Goal: Information Seeking & Learning: Learn about a topic

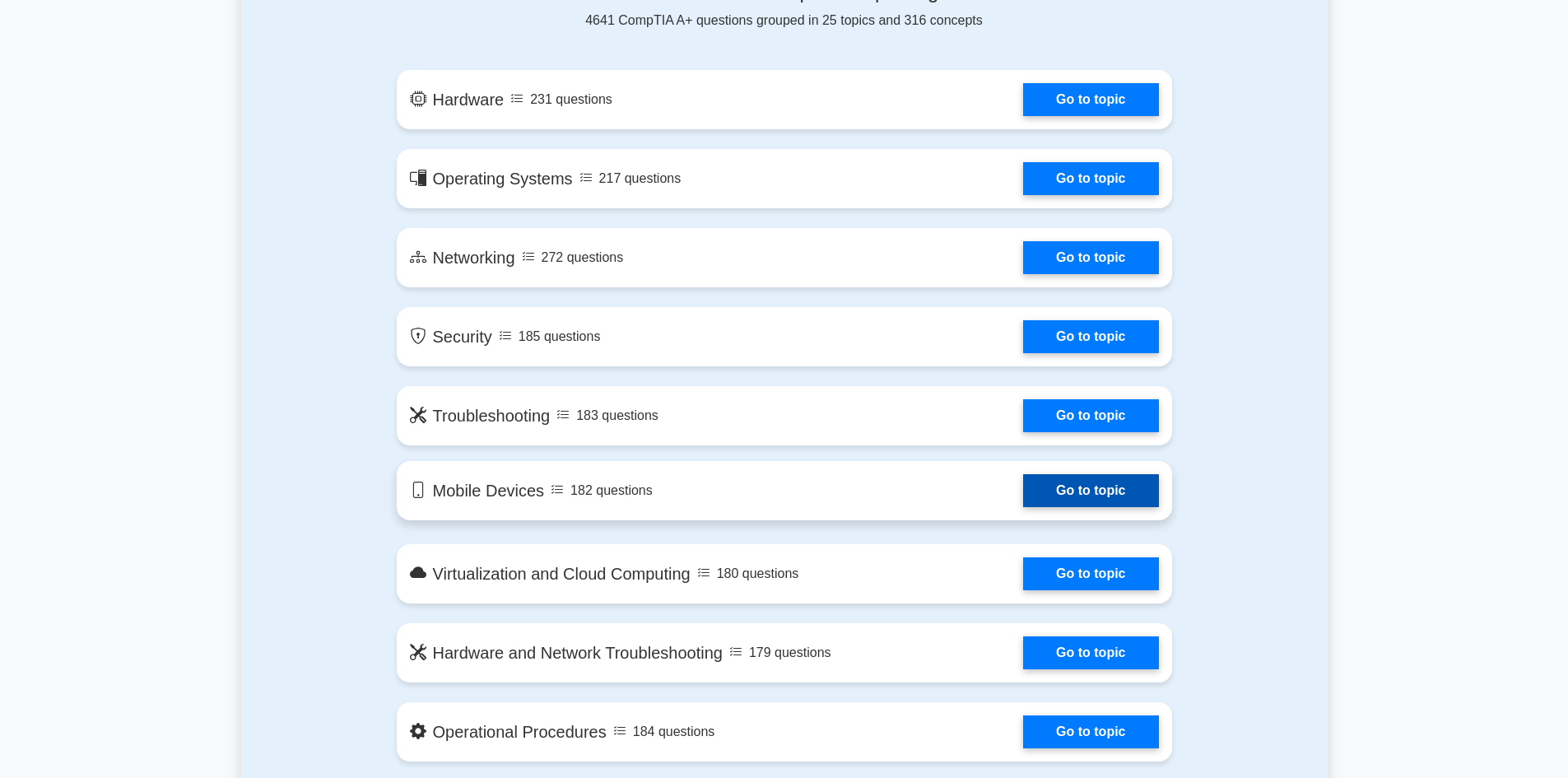
scroll to position [494, 0]
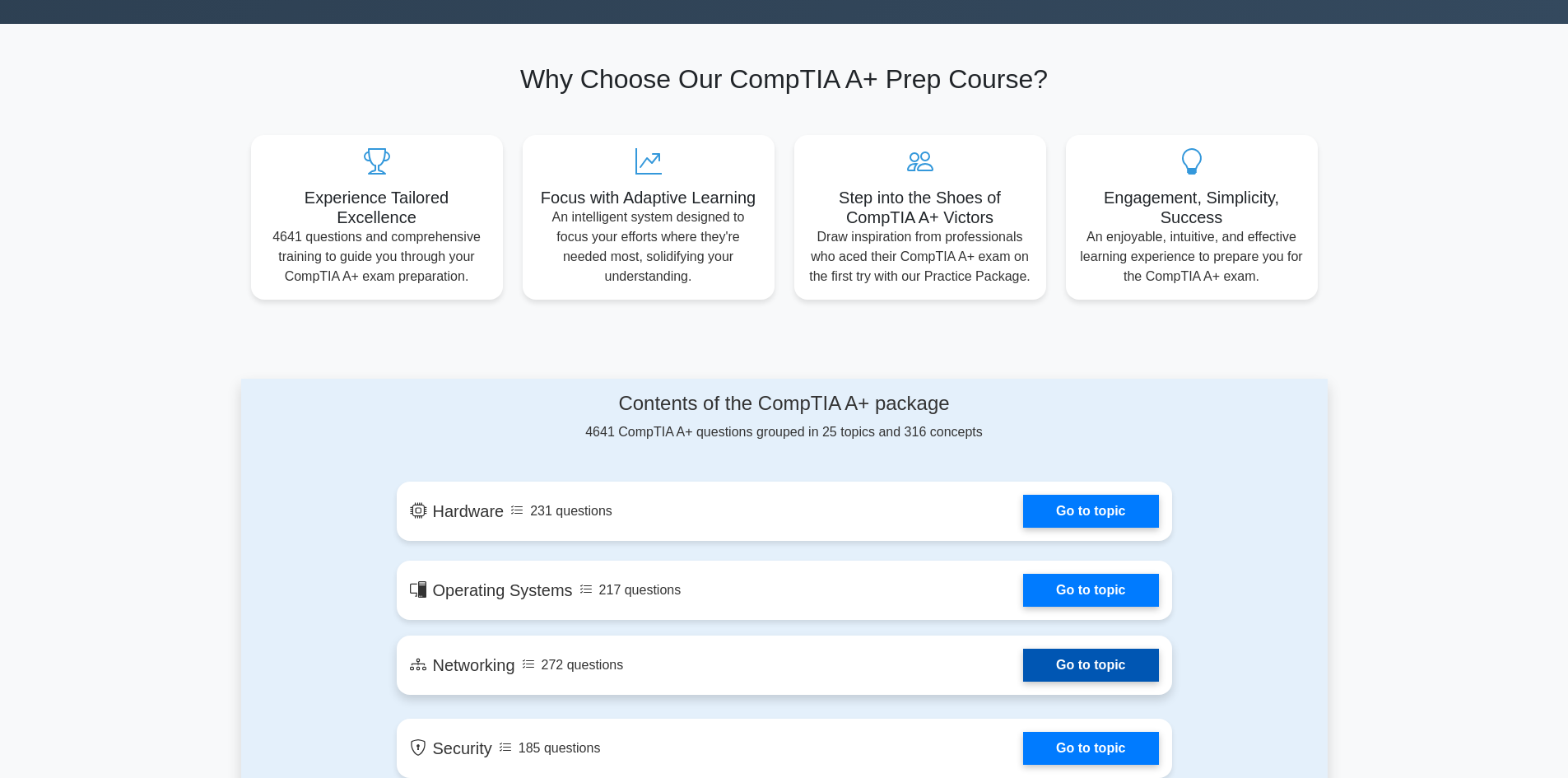
click at [1065, 668] on link "Go to topic" at bounding box center [1090, 666] width 135 height 33
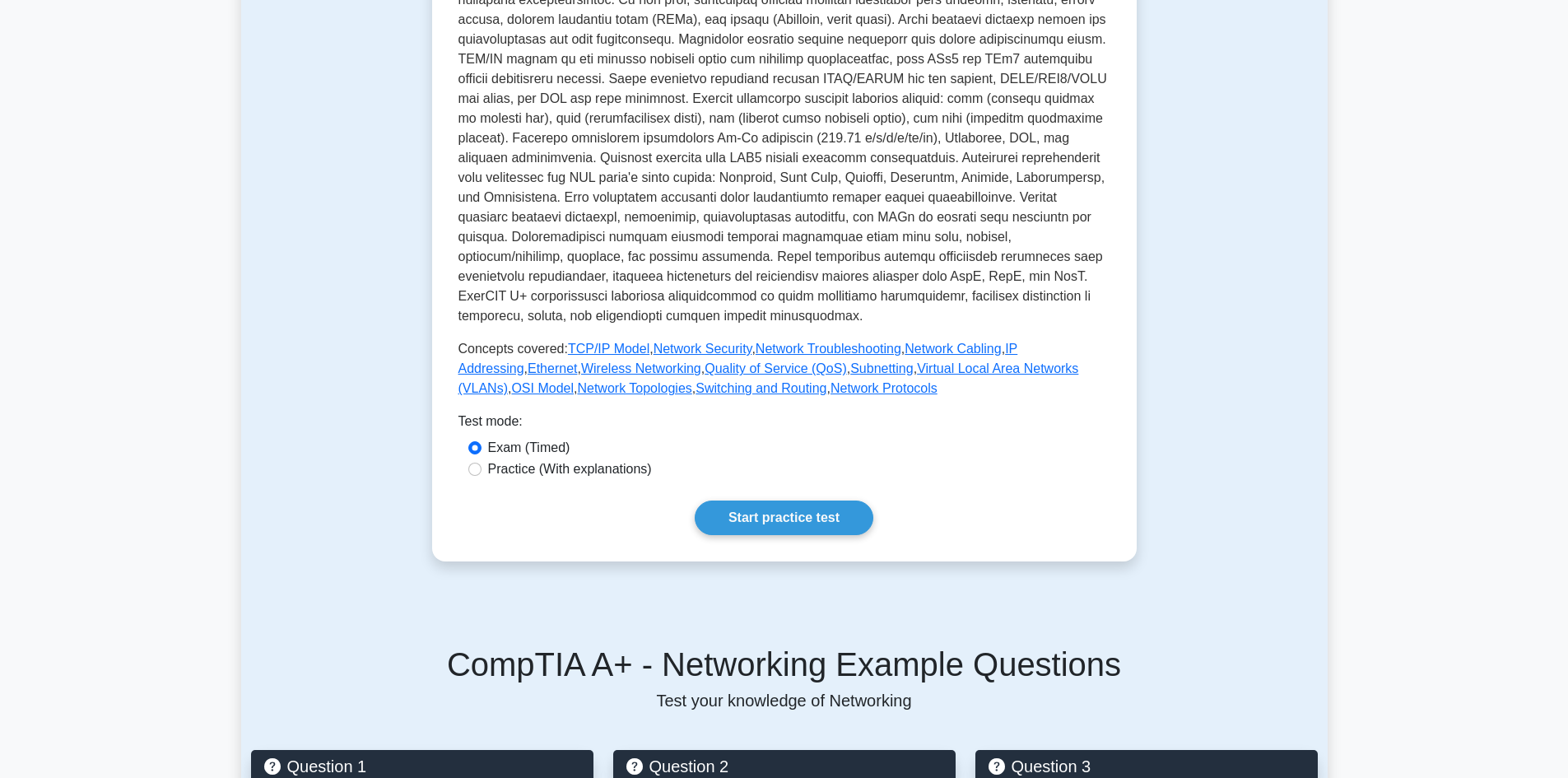
scroll to position [494, 0]
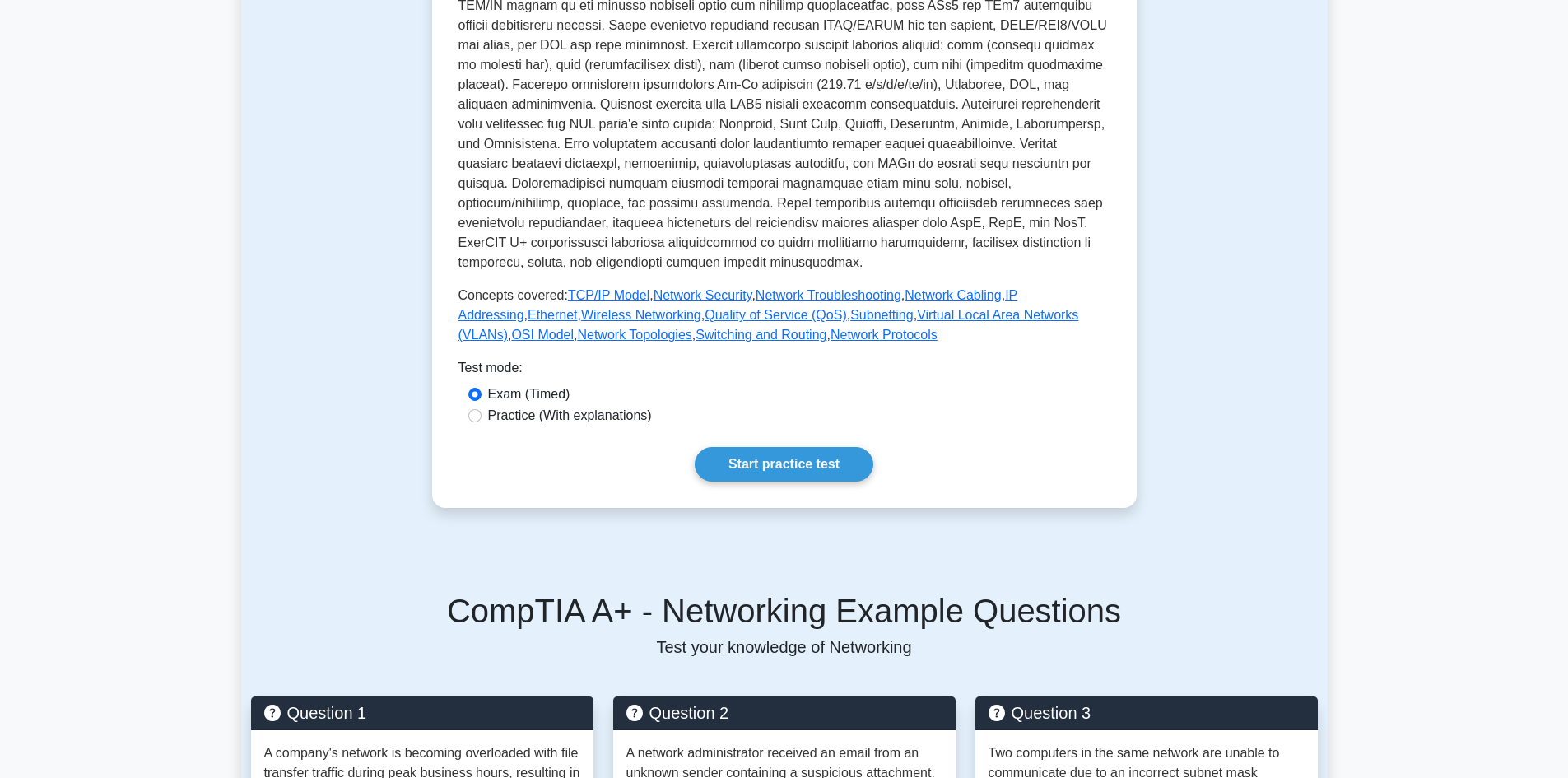
click at [523, 422] on label "Practice (With explanations)" at bounding box center [570, 416] width 164 height 20
click at [481, 422] on input "Practice (With explanations)" at bounding box center [475, 416] width 13 height 13
radio input "true"
click at [574, 298] on link "TCP/IP Model" at bounding box center [609, 295] width 82 height 14
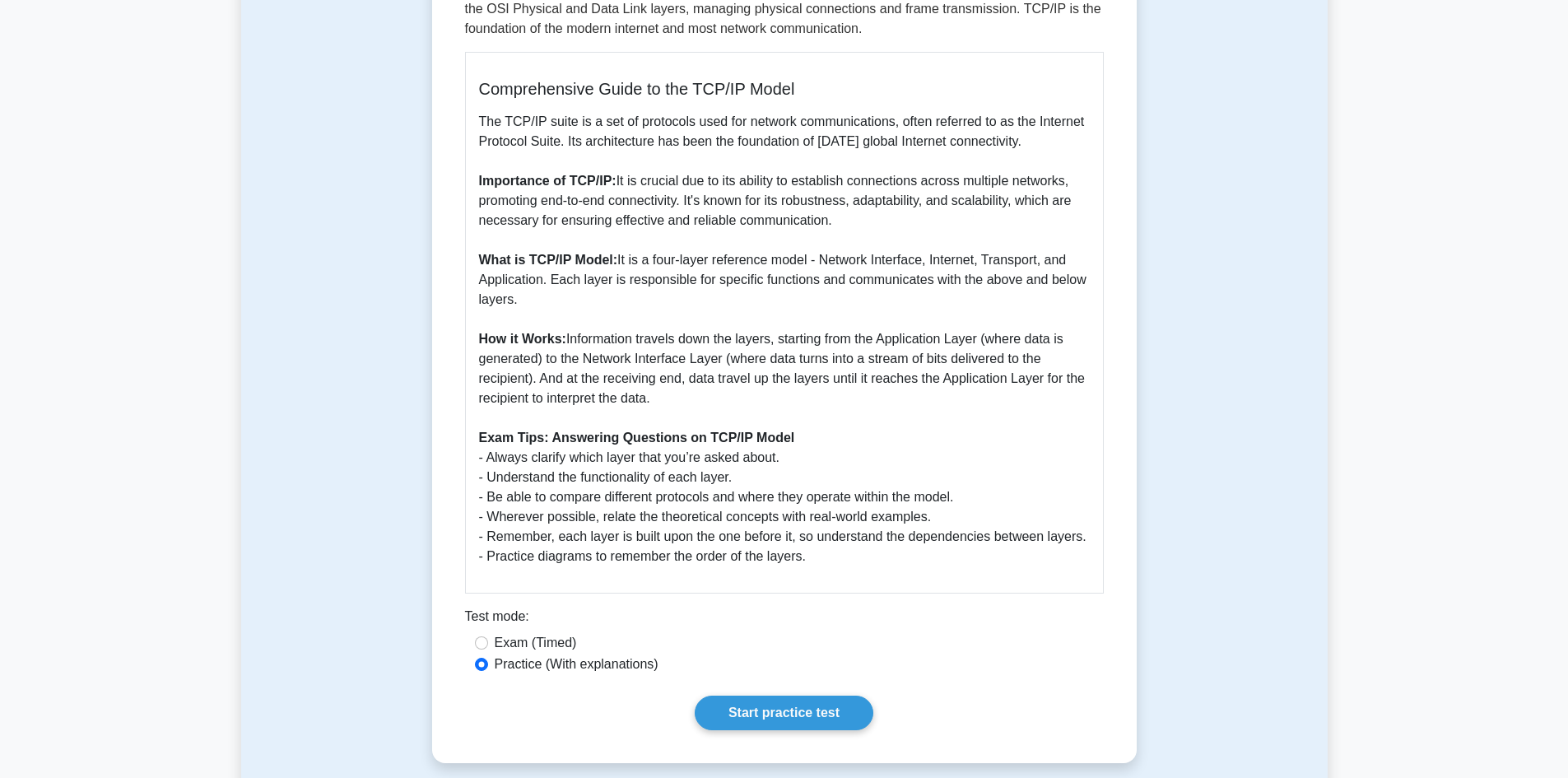
scroll to position [823, 0]
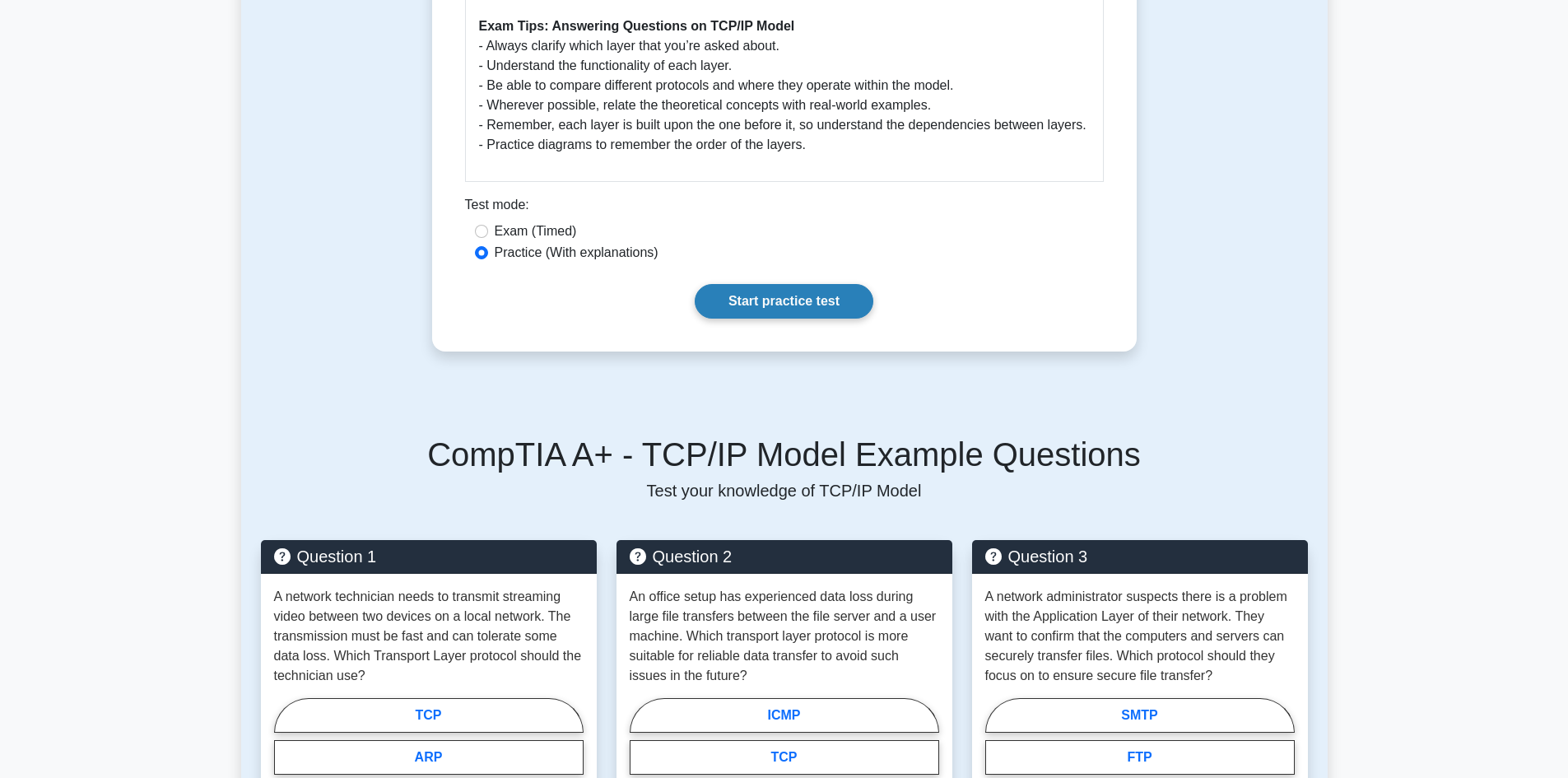
click at [789, 308] on link "Start practice test" at bounding box center [784, 302] width 178 height 35
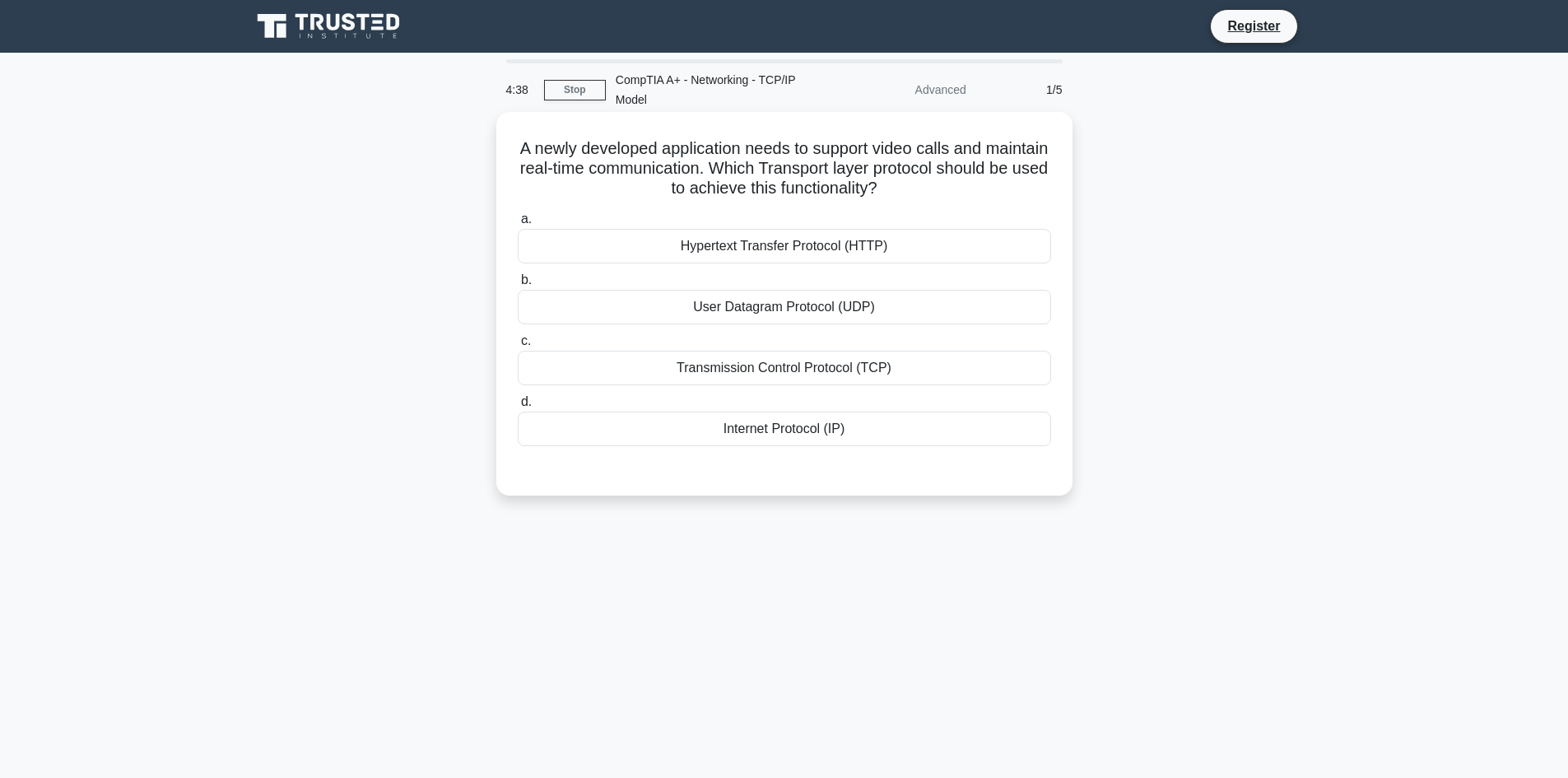
click at [814, 312] on div "User Datagram Protocol (UDP)" at bounding box center [784, 307] width 533 height 35
click at [518, 286] on input "b. User Datagram Protocol (UDP)" at bounding box center [518, 280] width 0 height 11
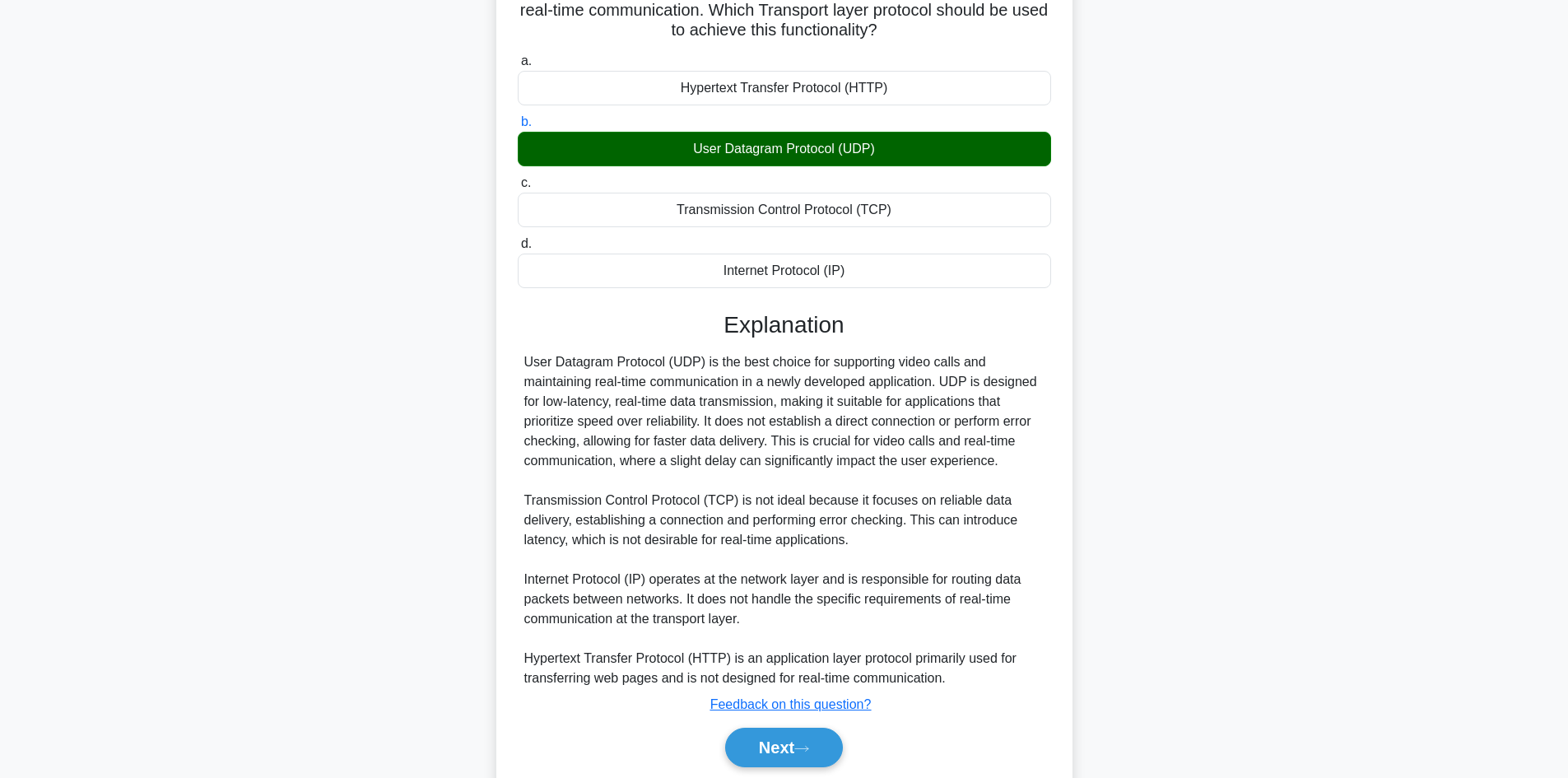
scroll to position [165, 0]
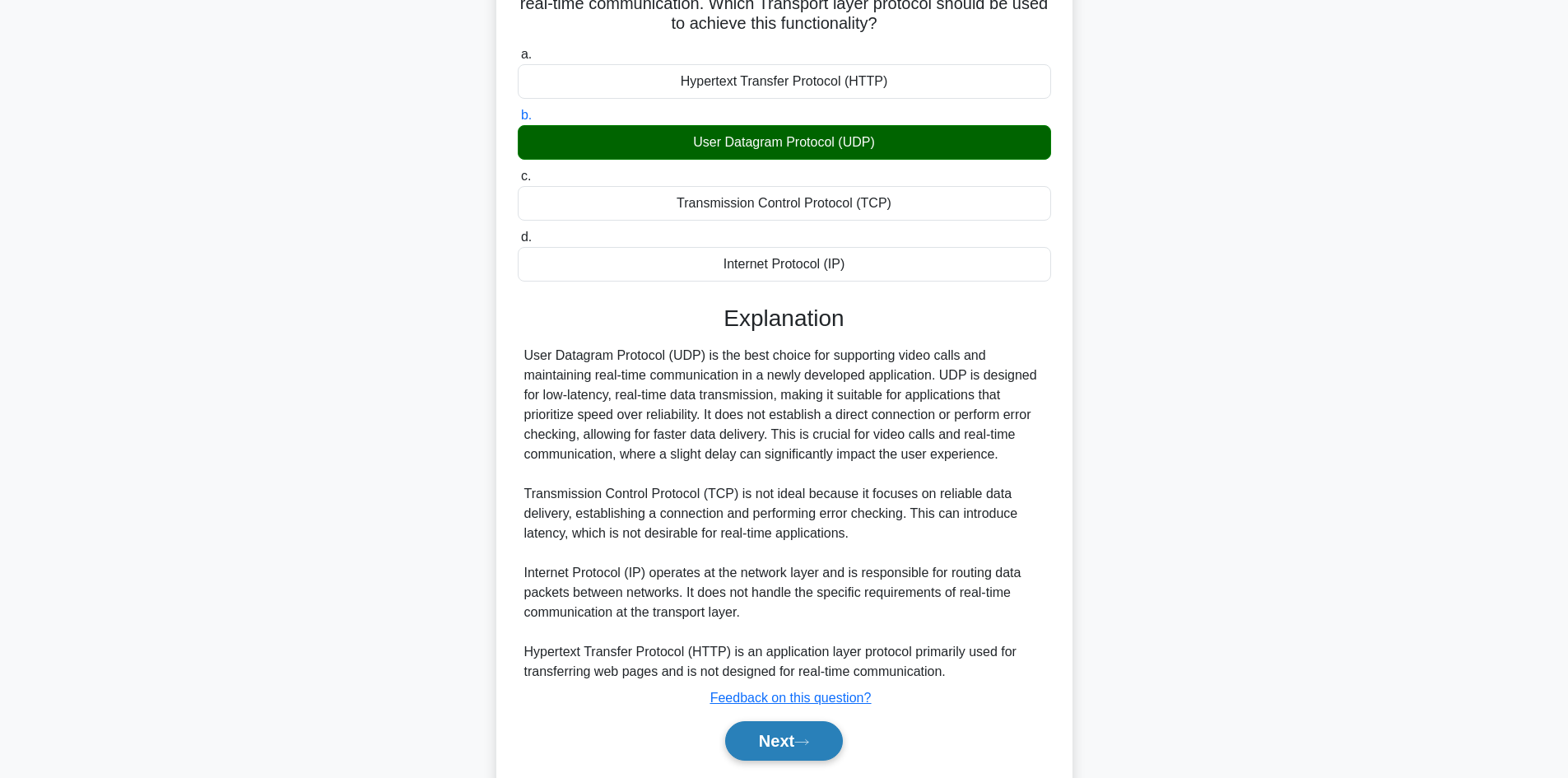
click at [774, 751] on button "Next" at bounding box center [784, 741] width 117 height 39
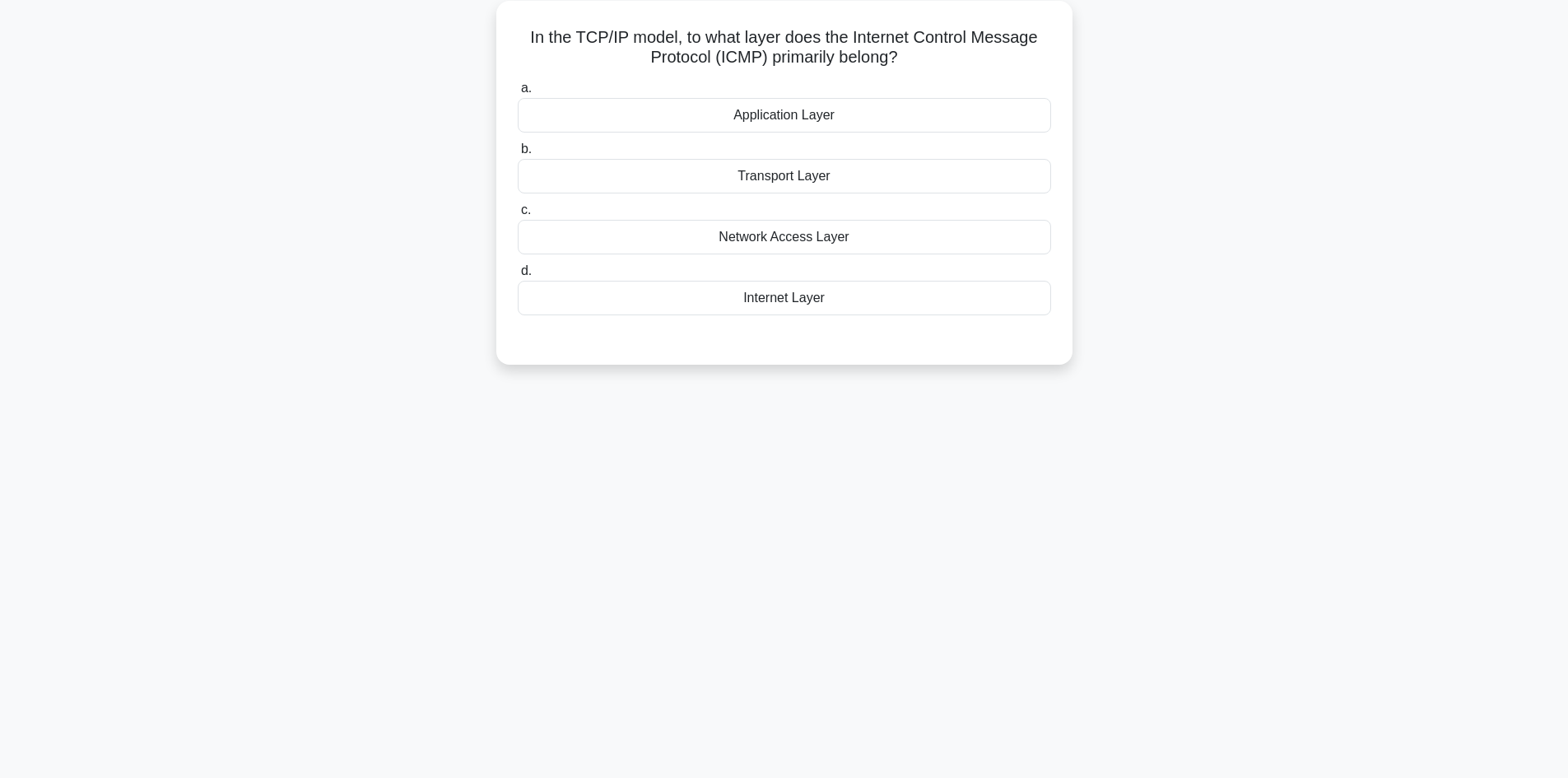
click at [762, 121] on div "Application Layer" at bounding box center [784, 116] width 533 height 35
click at [518, 94] on input "a. Application Layer" at bounding box center [518, 88] width 0 height 11
